Goal: Transaction & Acquisition: Purchase product/service

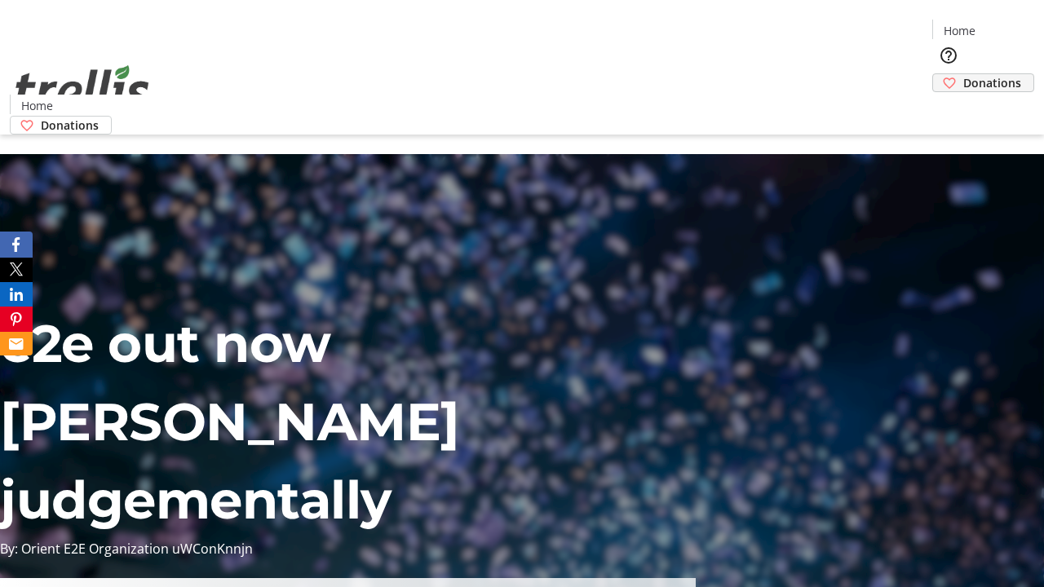
click at [963, 74] on span "Donations" at bounding box center [992, 82] width 58 height 17
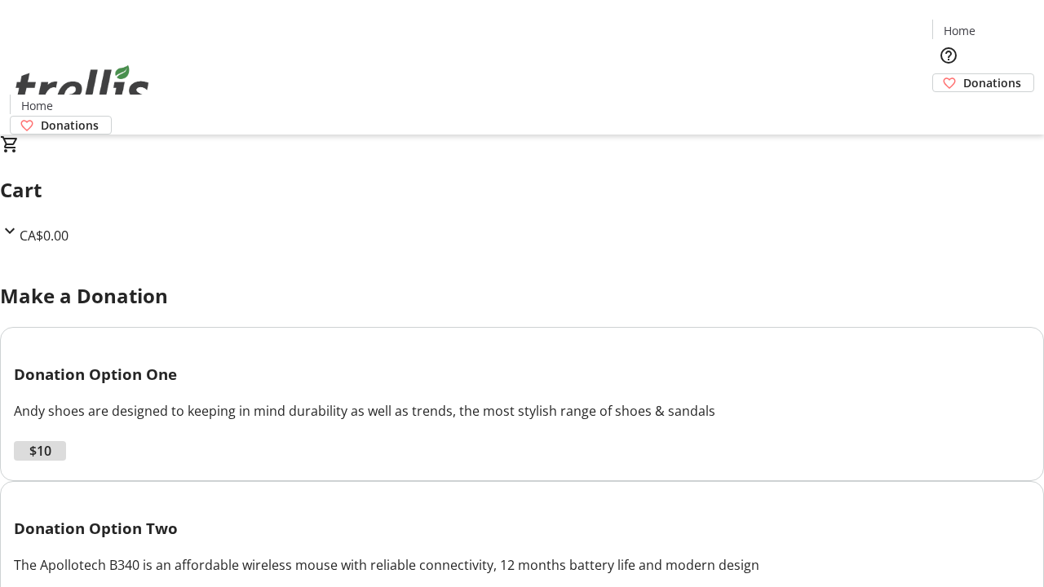
click at [51, 461] on span "$10" at bounding box center [40, 451] width 22 height 20
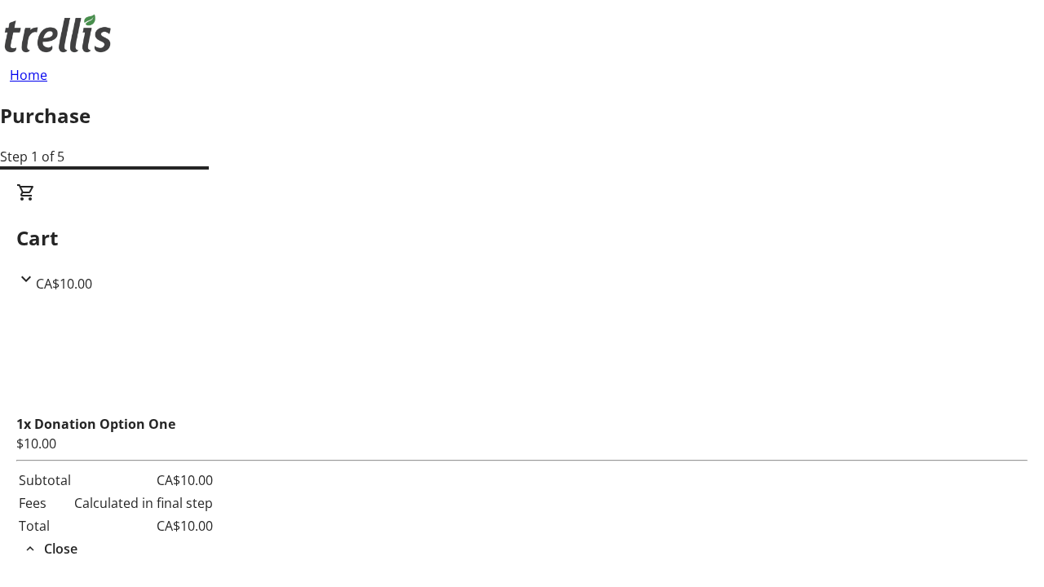
select select "CA"
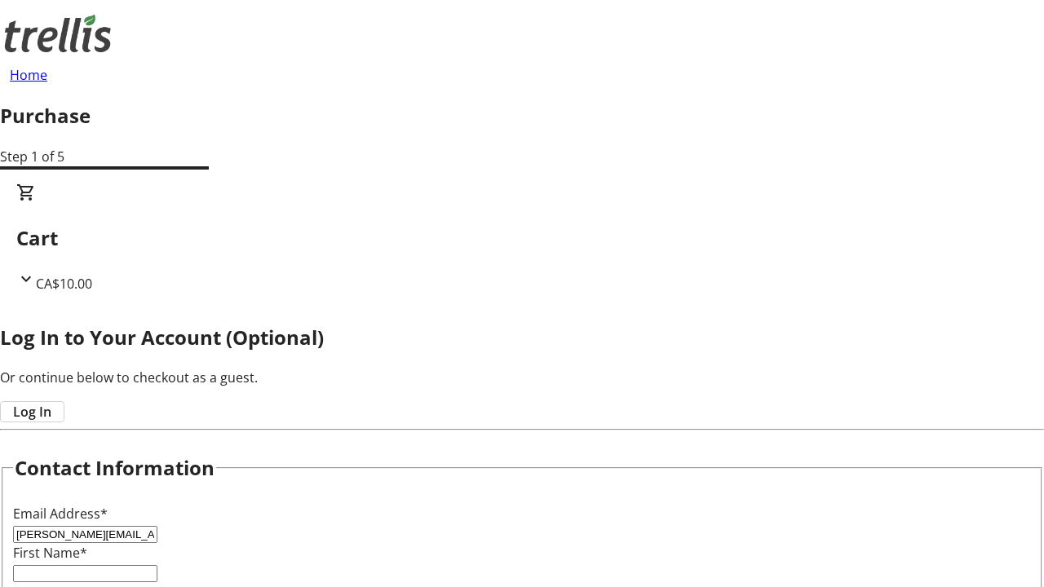
type input "[PERSON_NAME][EMAIL_ADDRESS][DOMAIN_NAME]"
type input "[PERSON_NAME]"
type input "[STREET_ADDRESS][PERSON_NAME]"
type input "Kelowna"
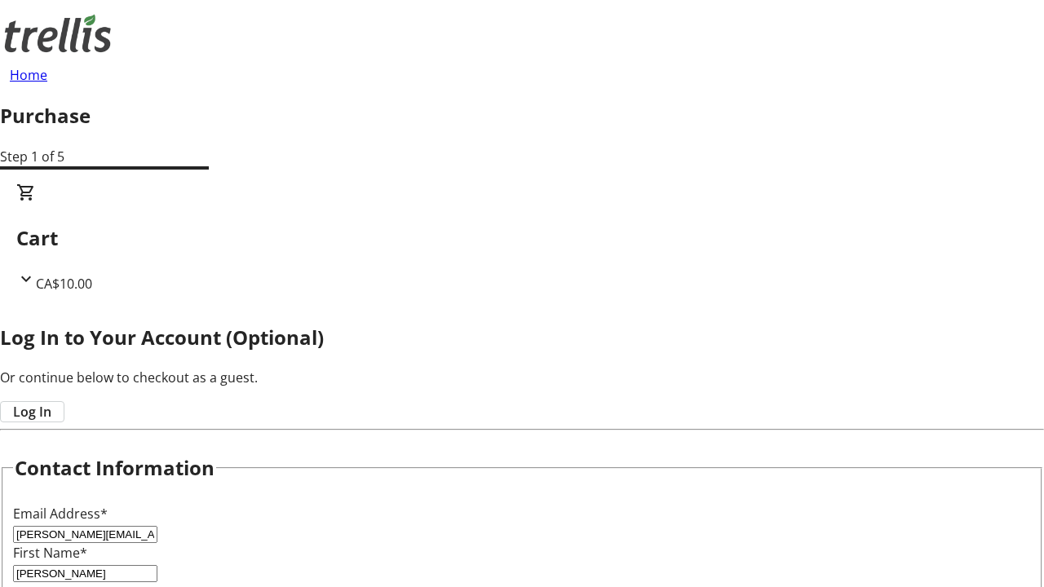
select select "BC"
type input "Kelowna"
type input "V1Y 0C2"
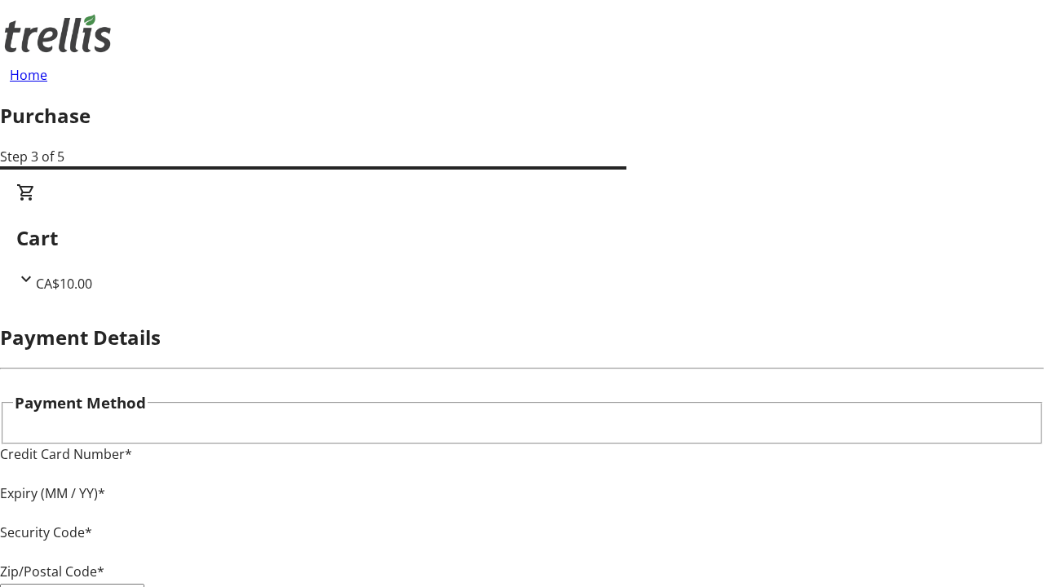
type input "V1Y 0C2"
